Goal: Information Seeking & Learning: Check status

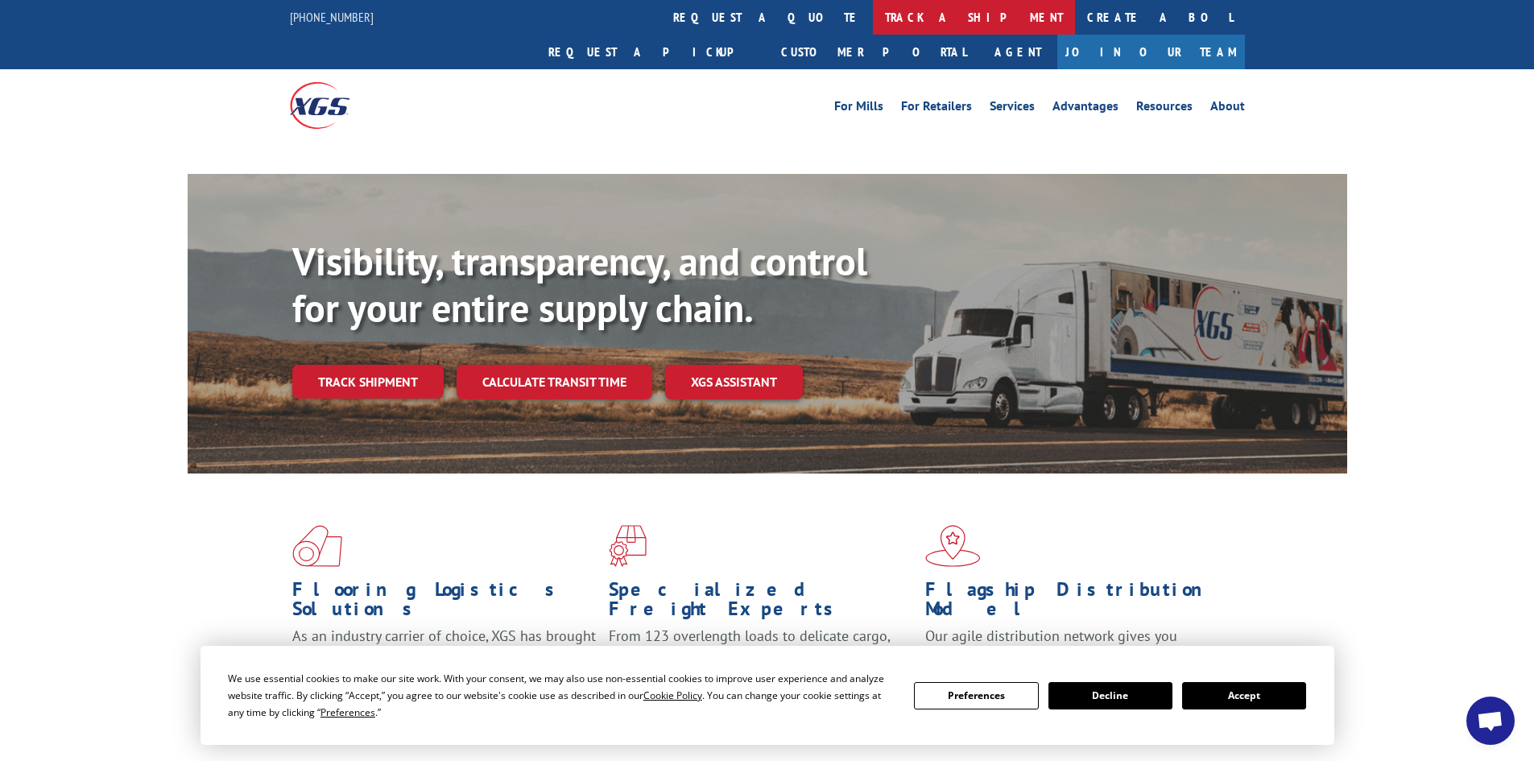
click at [873, 11] on link "track a shipment" at bounding box center [974, 17] width 202 height 35
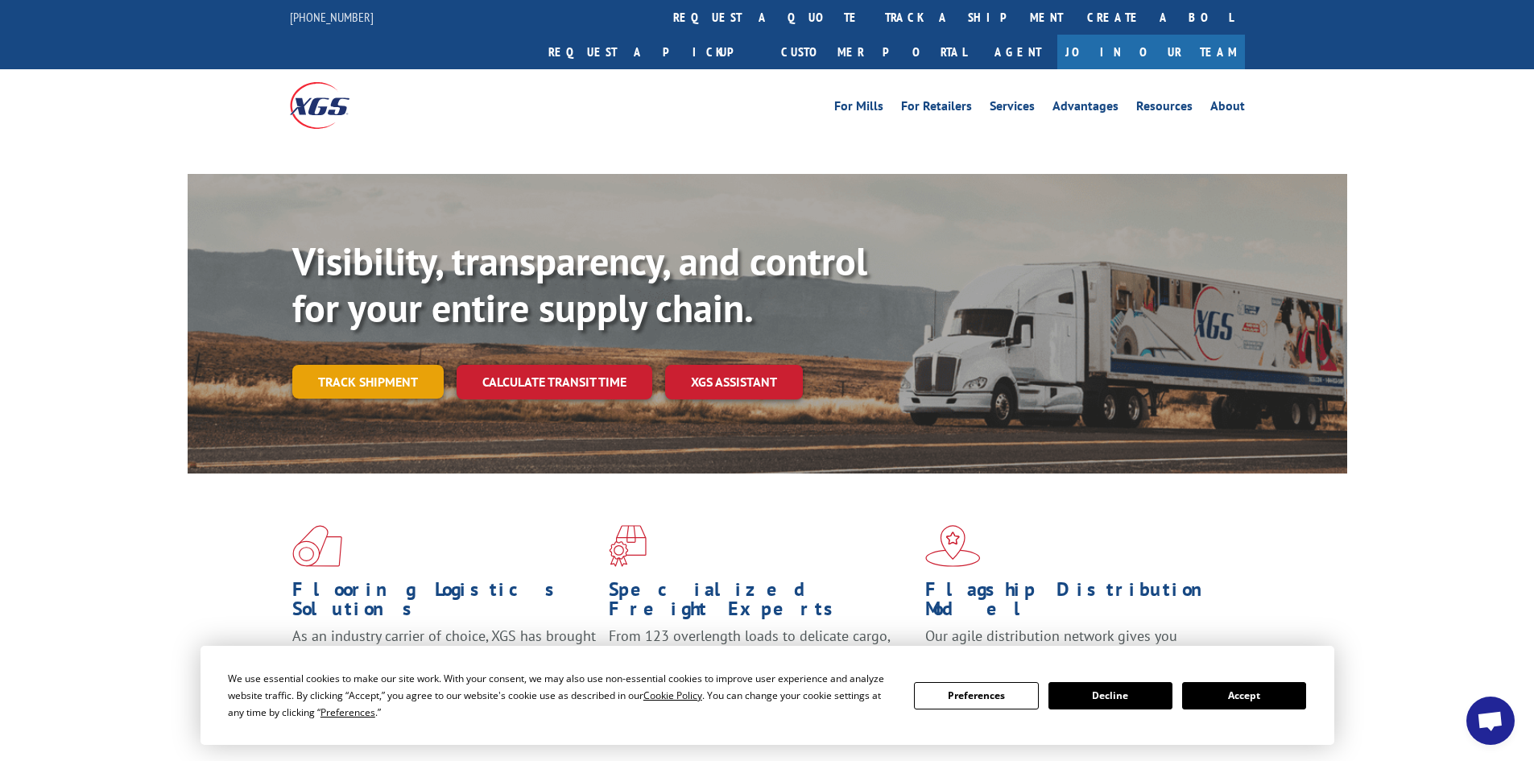
click at [379, 365] on link "Track shipment" at bounding box center [367, 382] width 151 height 34
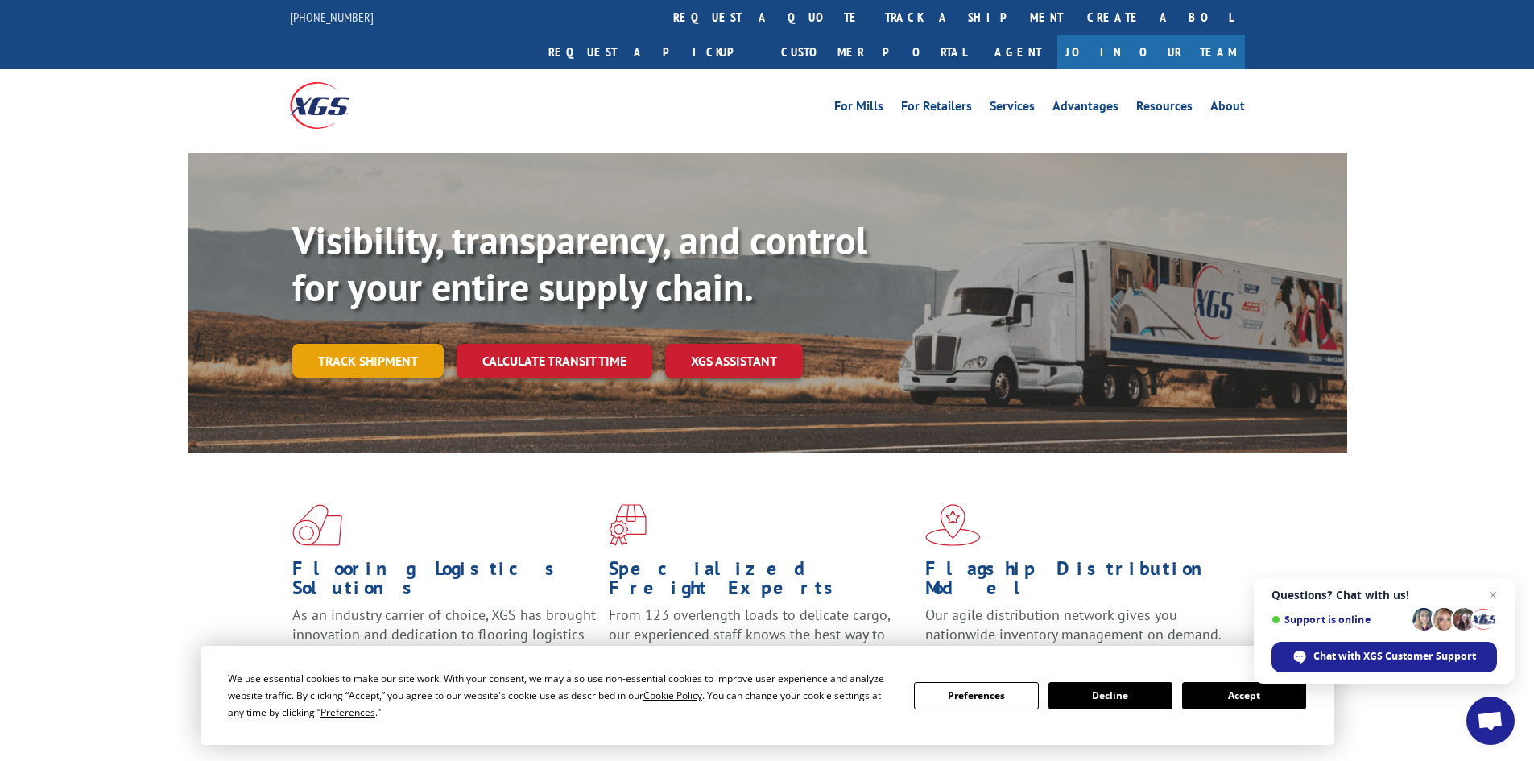
click at [304, 344] on link "Track shipment" at bounding box center [367, 361] width 151 height 34
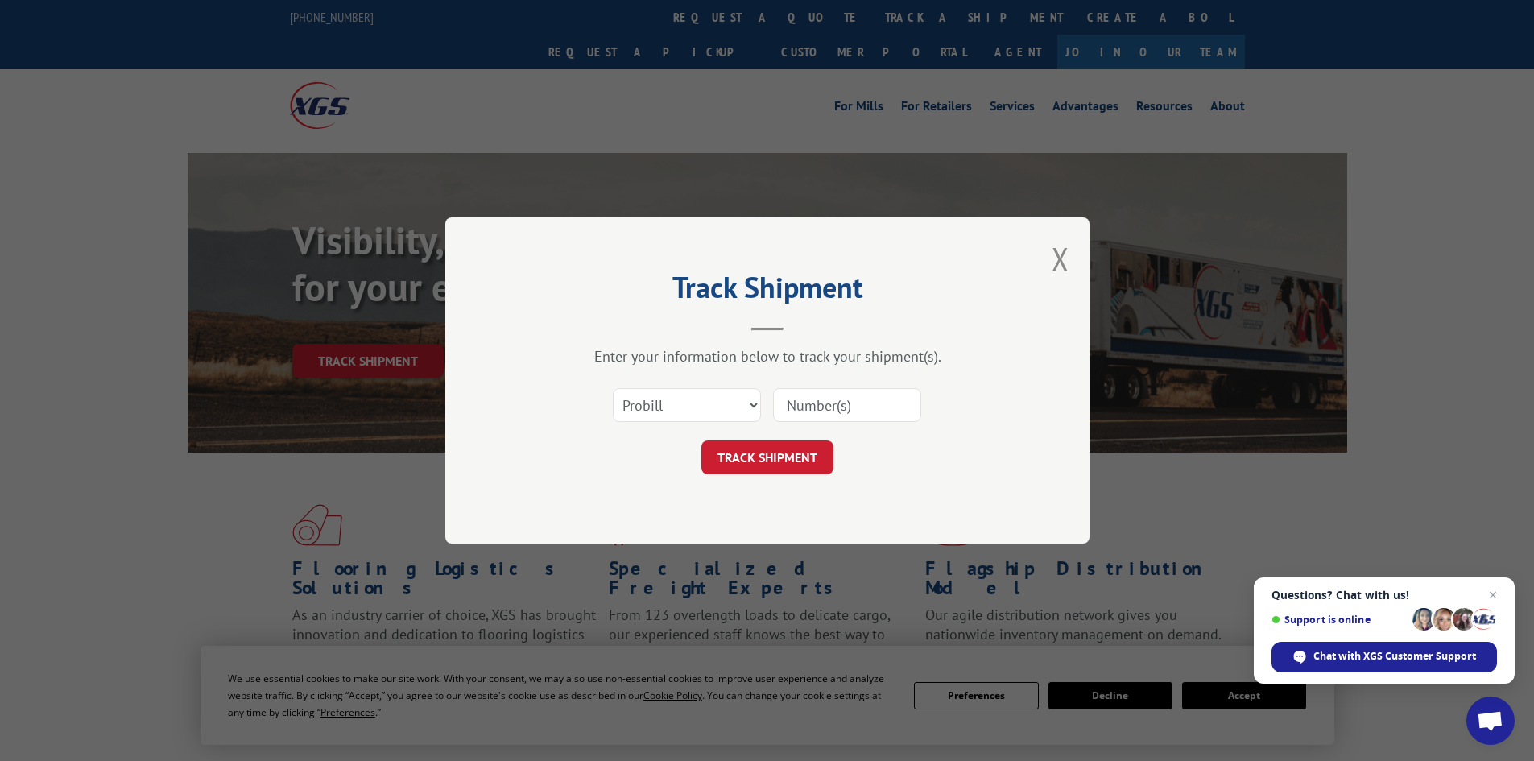
click at [763, 398] on div "Select category... Probill BOL PO" at bounding box center [767, 405] width 483 height 53
click at [751, 399] on select "Select category... Probill BOL PO" at bounding box center [687, 405] width 148 height 34
select select "po"
click at [613, 388] on select "Select category... Probill BOL PO" at bounding box center [687, 405] width 148 height 34
click at [794, 406] on input at bounding box center [847, 405] width 148 height 34
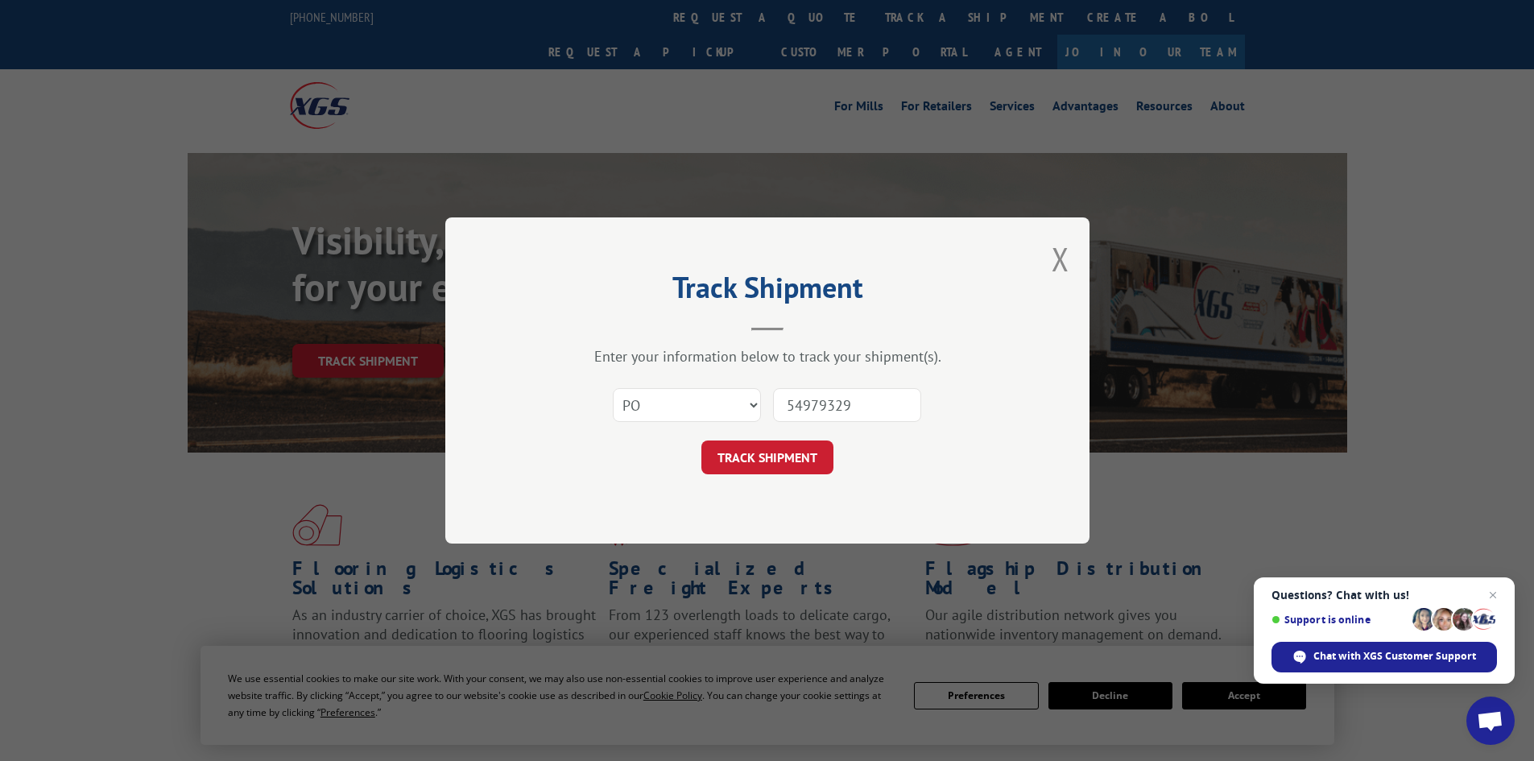
type input "54979329"
click at [702, 441] on button "TRACK SHIPMENT" at bounding box center [768, 458] width 132 height 34
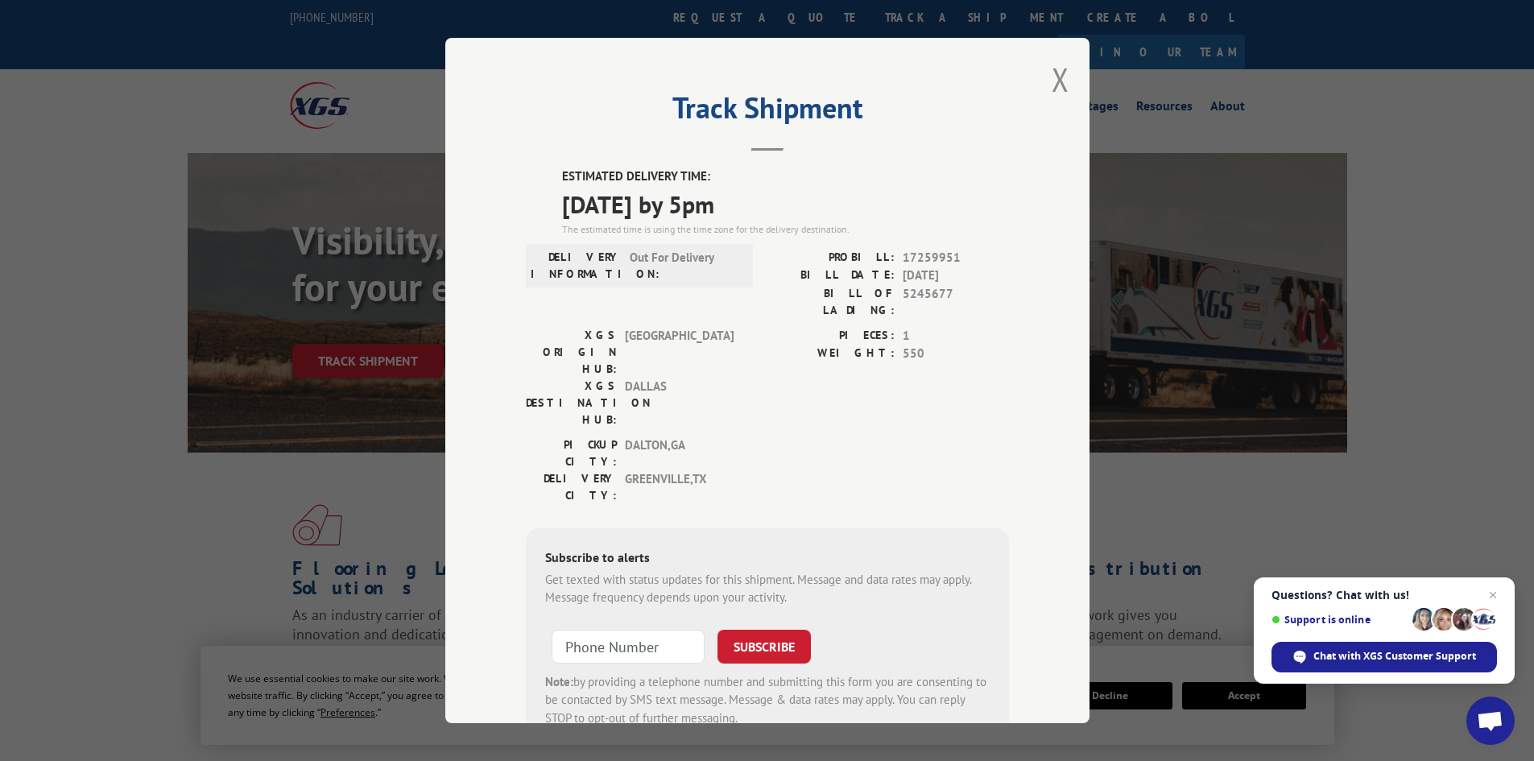
click at [1063, 62] on div "Track Shipment ESTIMATED DELIVERY TIME: [DATE] by 5pm The estimated time is usi…" at bounding box center [767, 380] width 644 height 685
click at [1056, 67] on button "Close modal" at bounding box center [1061, 79] width 18 height 43
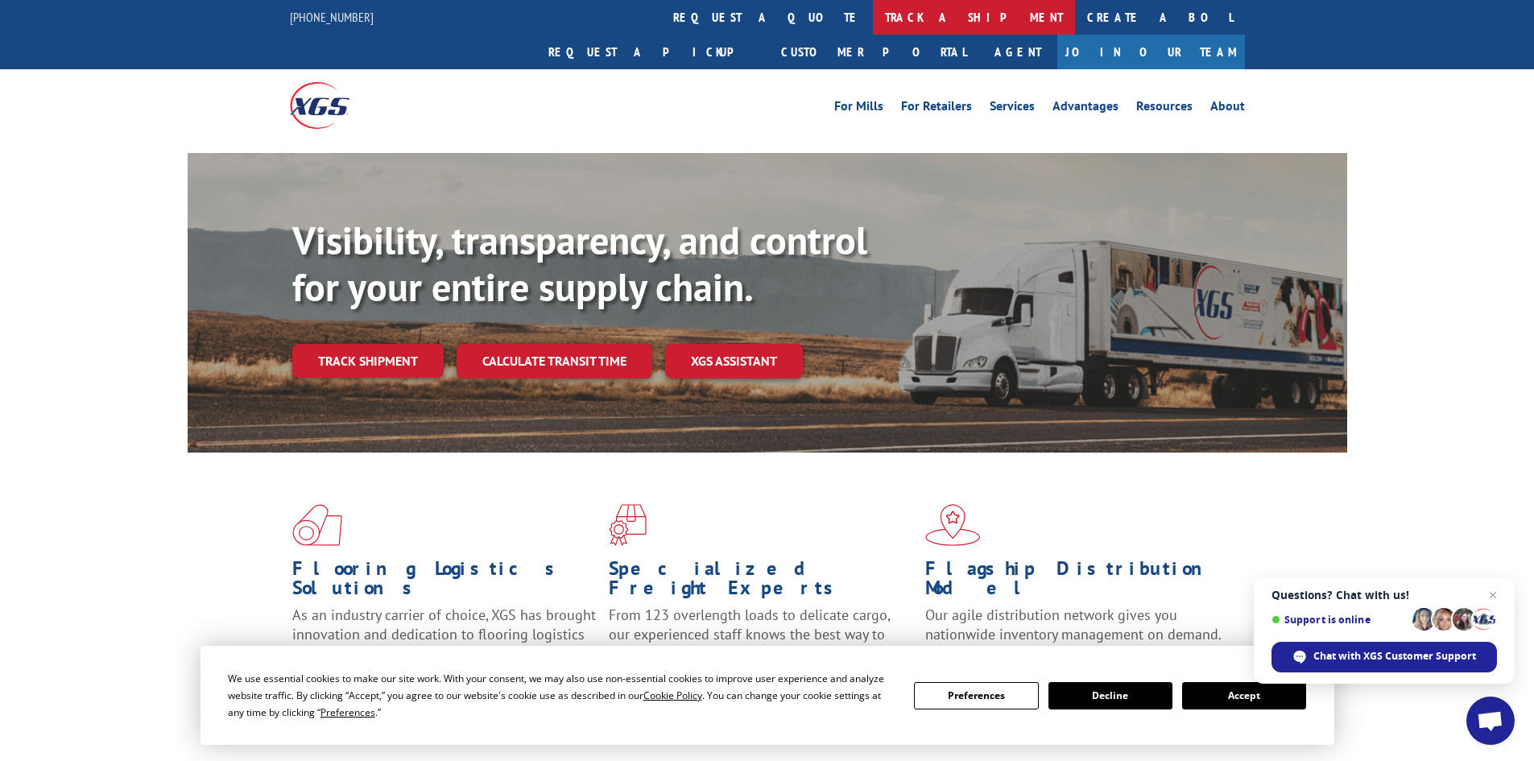
click at [873, 10] on link "track a shipment" at bounding box center [974, 17] width 202 height 35
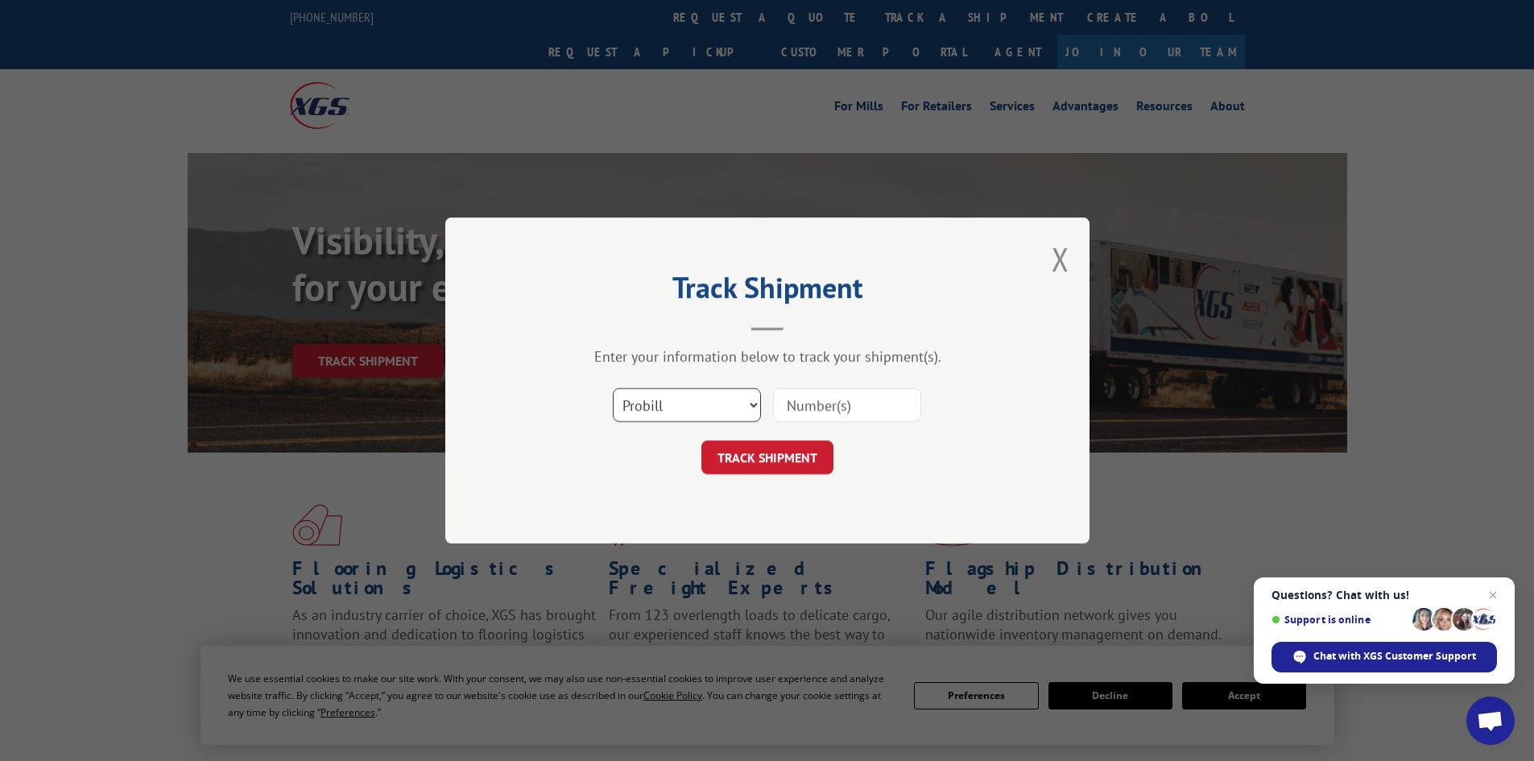
click at [743, 407] on select "Select category... Probill BOL PO" at bounding box center [687, 405] width 148 height 34
select select "po"
click at [613, 388] on select "Select category... Probill BOL PO" at bounding box center [687, 405] width 148 height 34
click at [818, 404] on input at bounding box center [847, 405] width 148 height 34
type input "54979307"
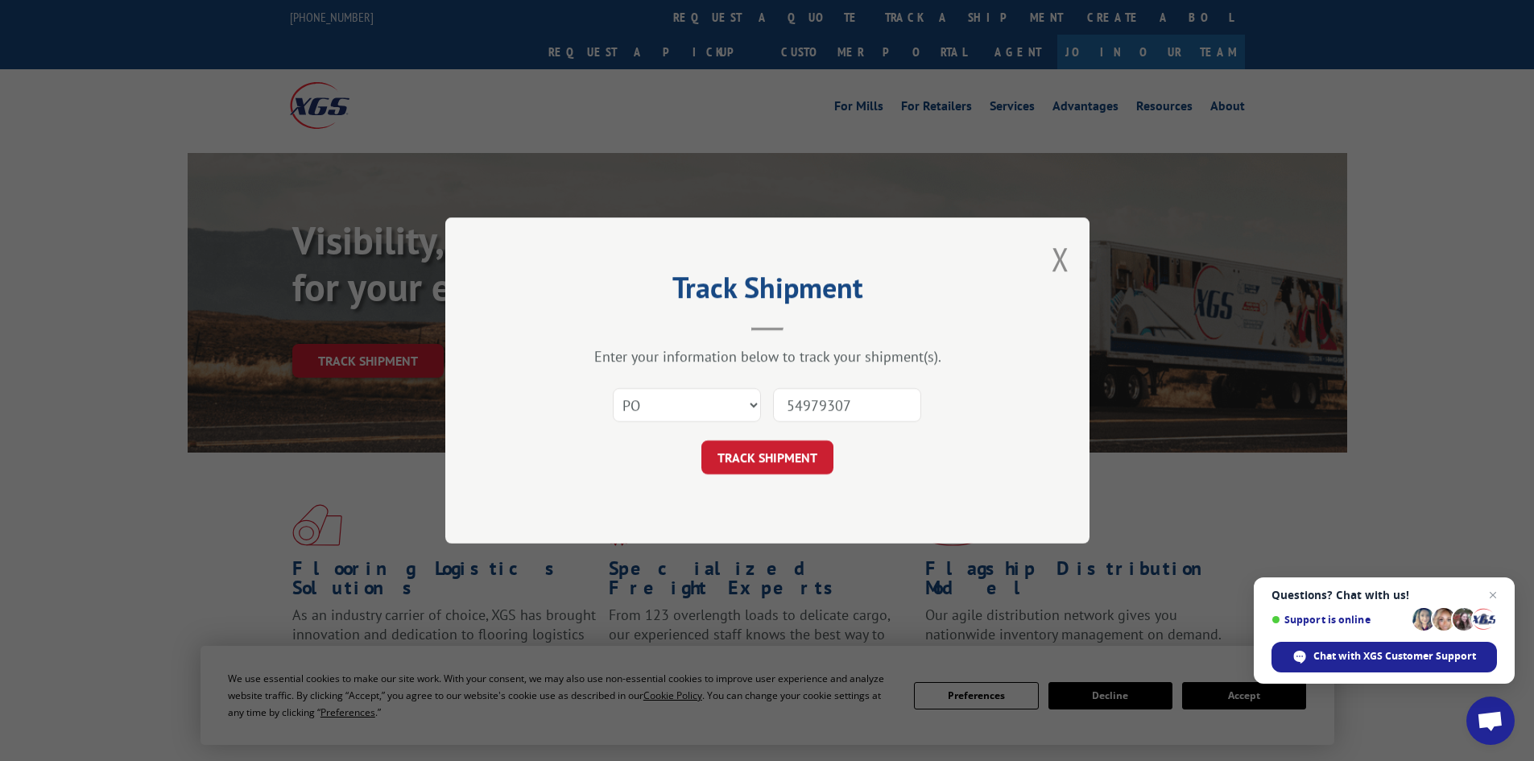
click at [702, 441] on button "TRACK SHIPMENT" at bounding box center [768, 458] width 132 height 34
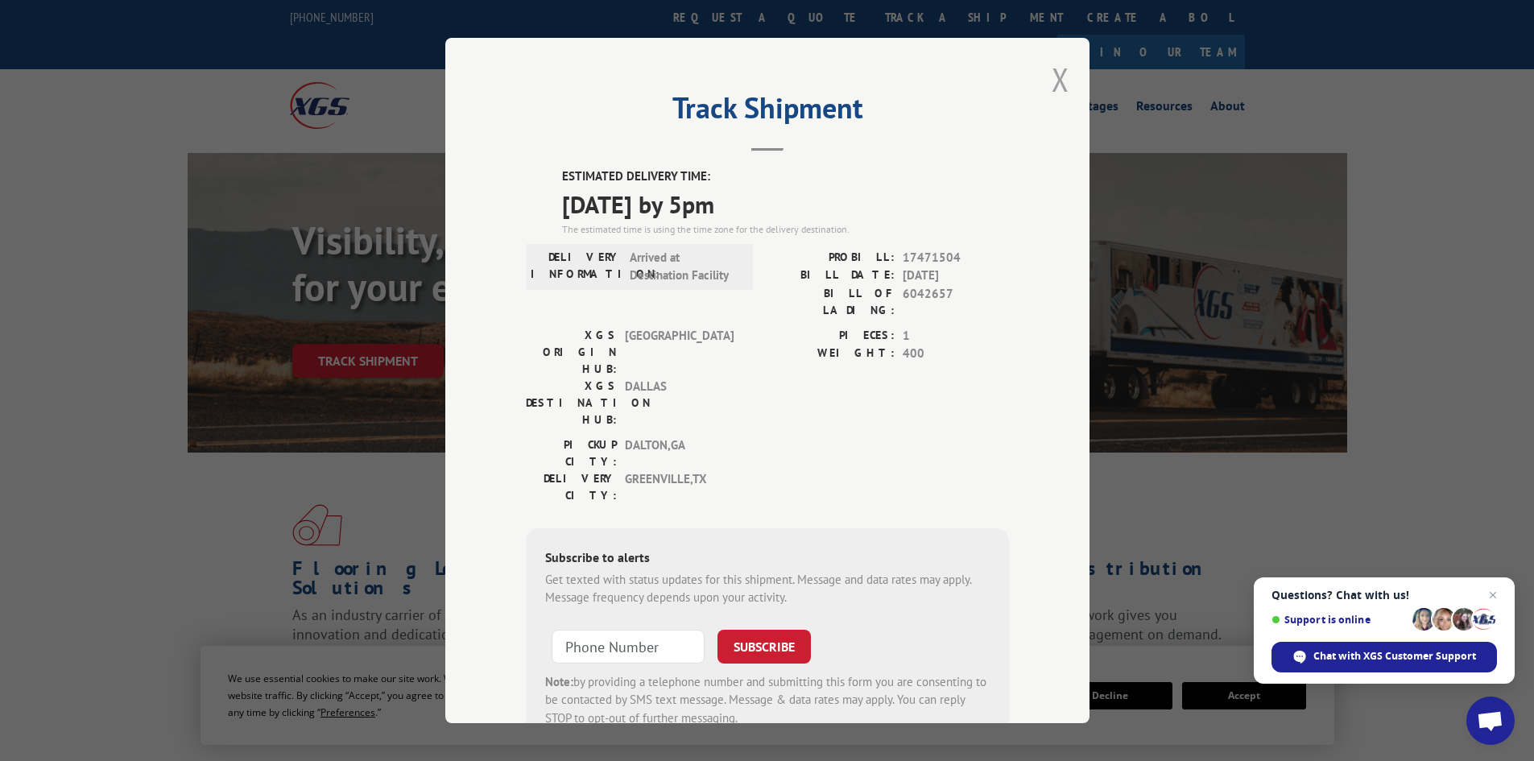
click at [1052, 71] on button "Close modal" at bounding box center [1061, 79] width 18 height 43
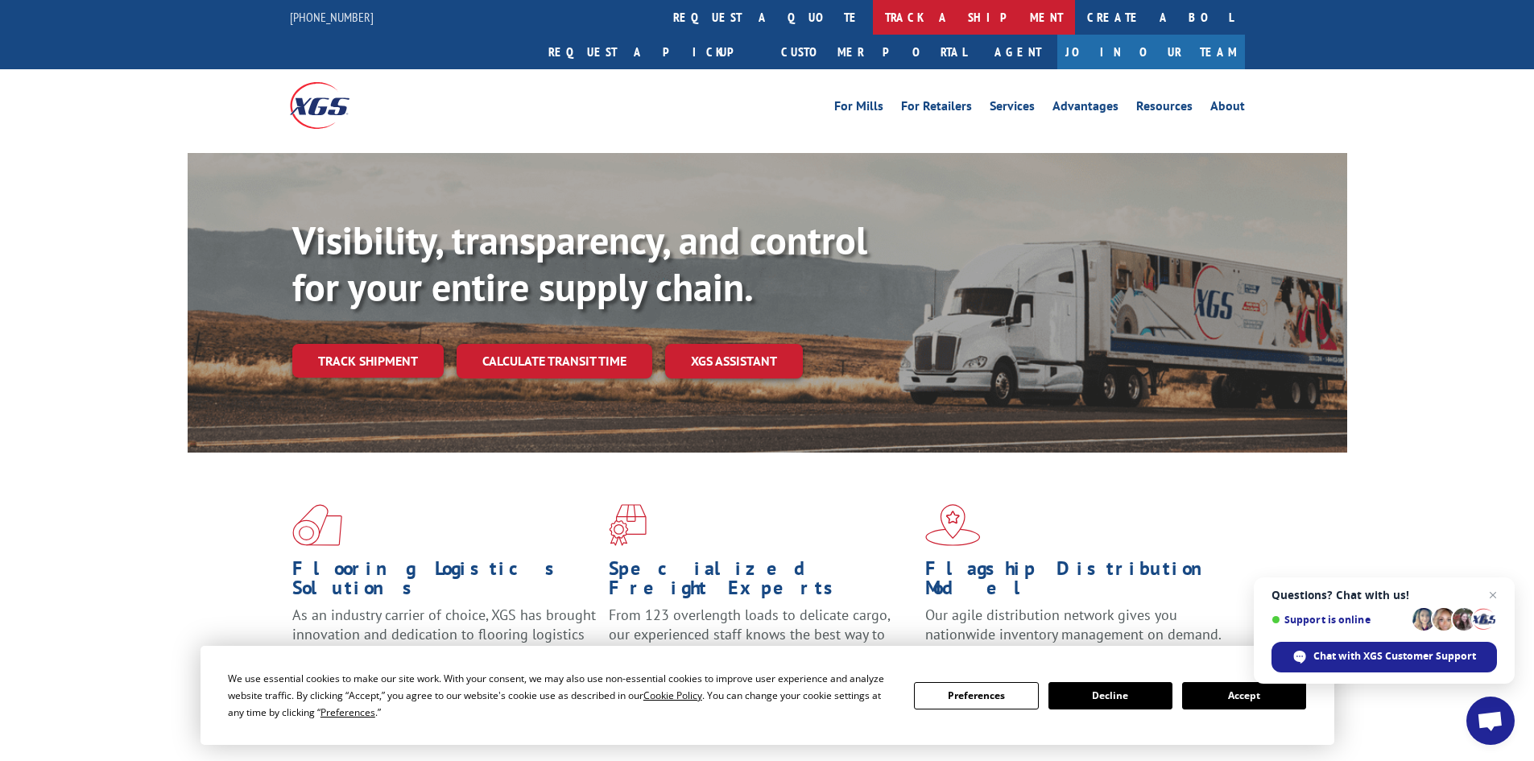
click at [873, 15] on link "track a shipment" at bounding box center [974, 17] width 202 height 35
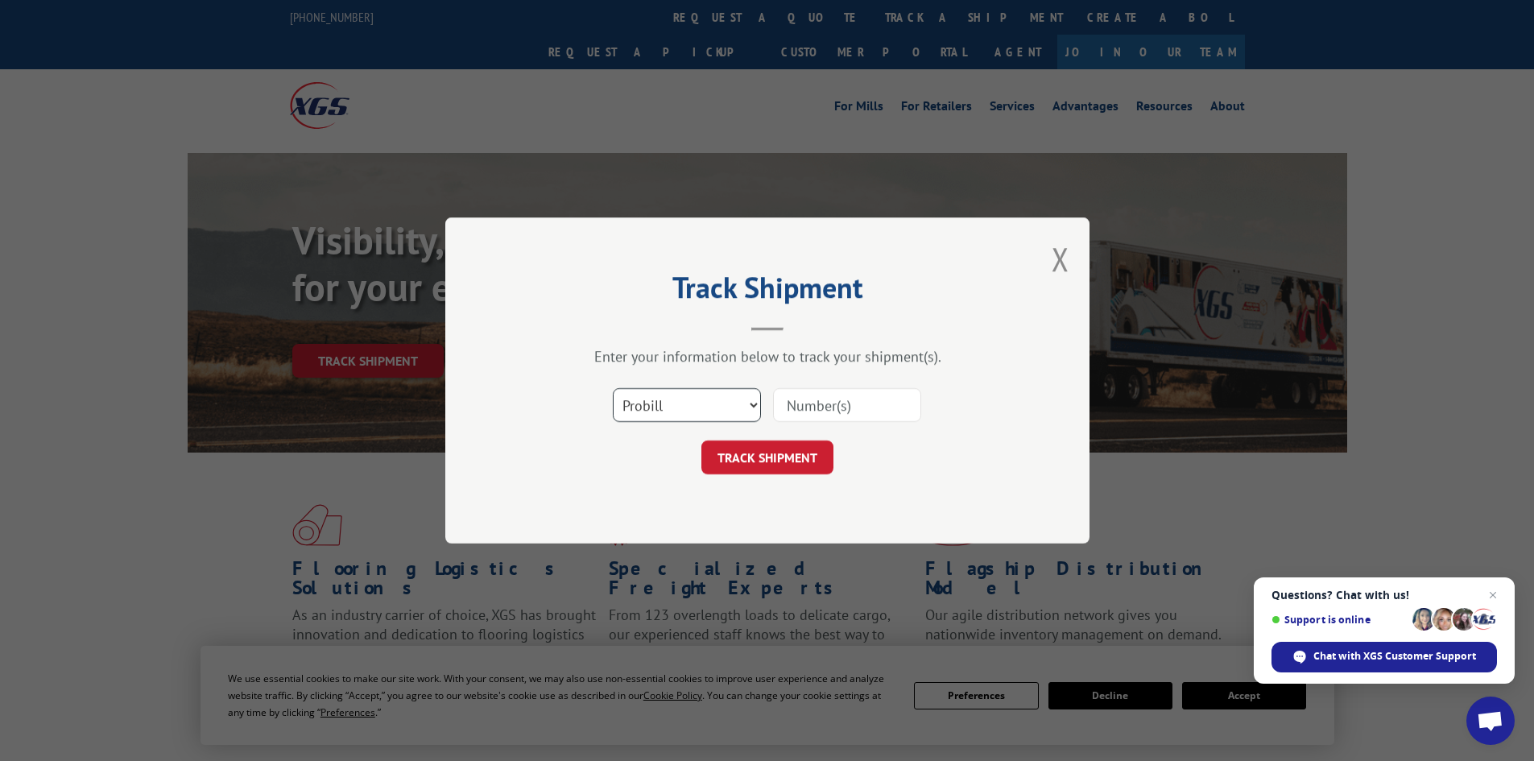
click at [709, 416] on select "Select category... Probill BOL PO" at bounding box center [687, 405] width 148 height 34
select select "po"
click at [613, 388] on select "Select category... Probill BOL PO" at bounding box center [687, 405] width 148 height 34
click at [859, 404] on input at bounding box center [847, 405] width 148 height 34
type input "54979327"
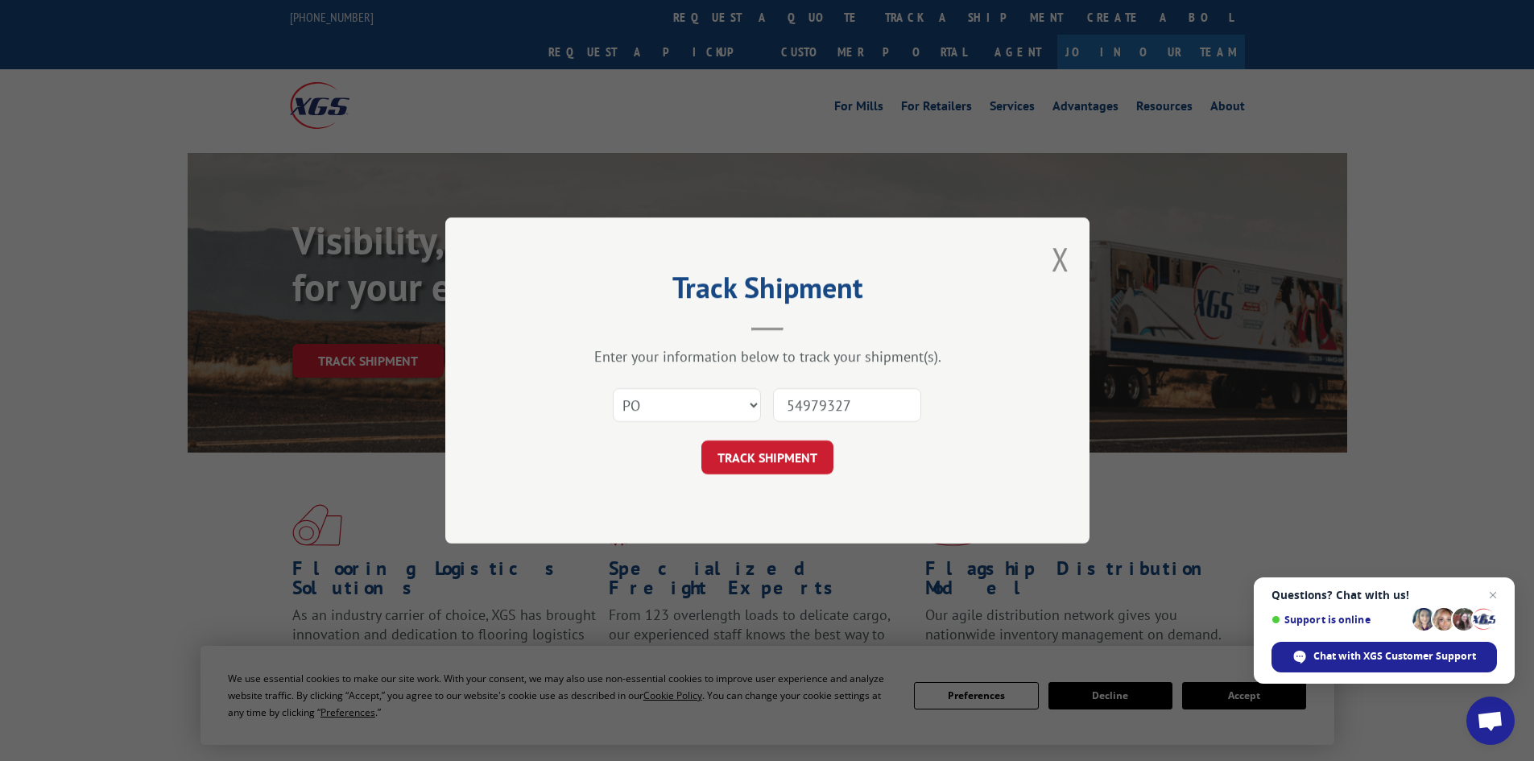
click at [702, 441] on button "TRACK SHIPMENT" at bounding box center [768, 458] width 132 height 34
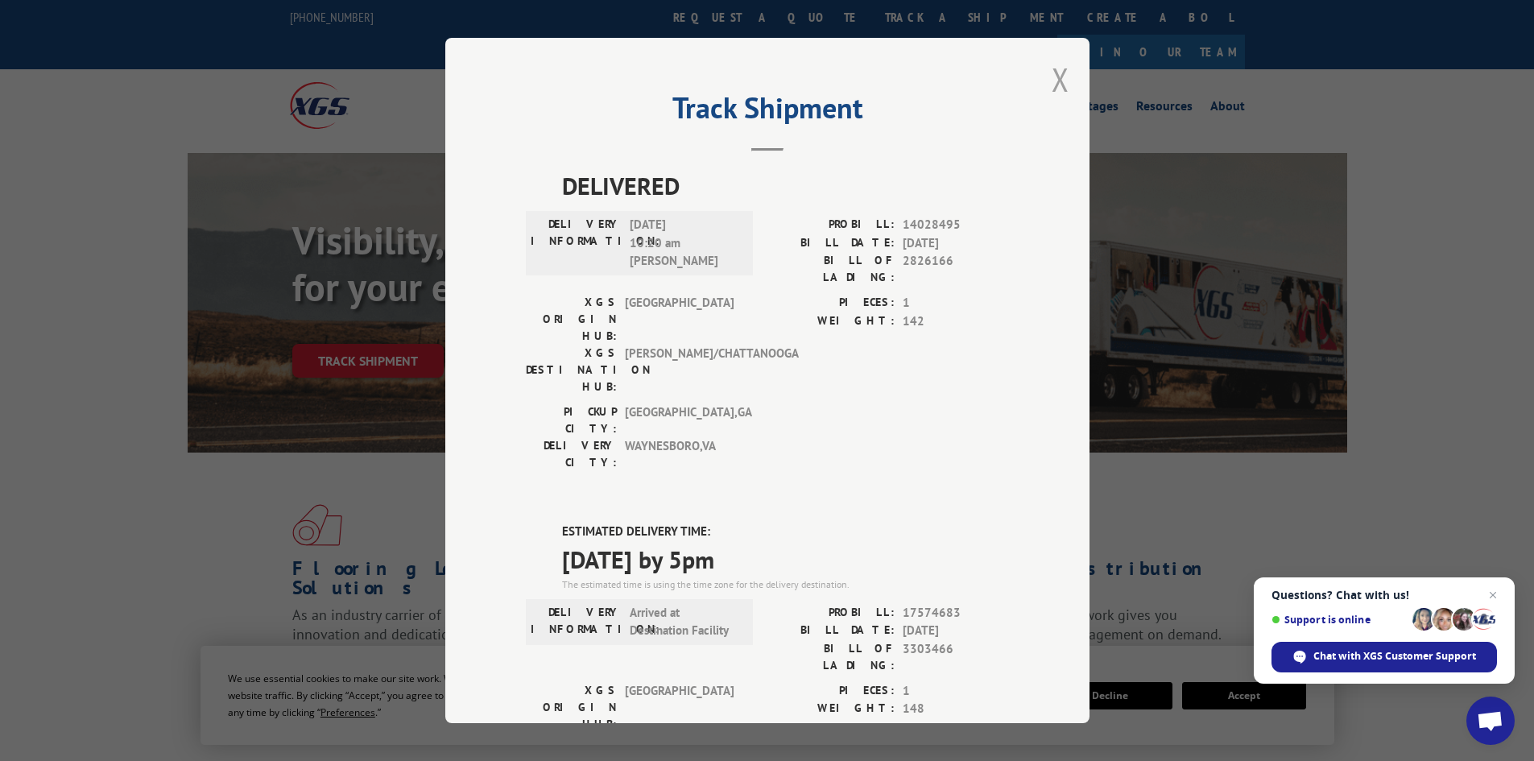
click at [1062, 77] on button "Close modal" at bounding box center [1061, 79] width 18 height 43
